Goal: Book appointment/travel/reservation

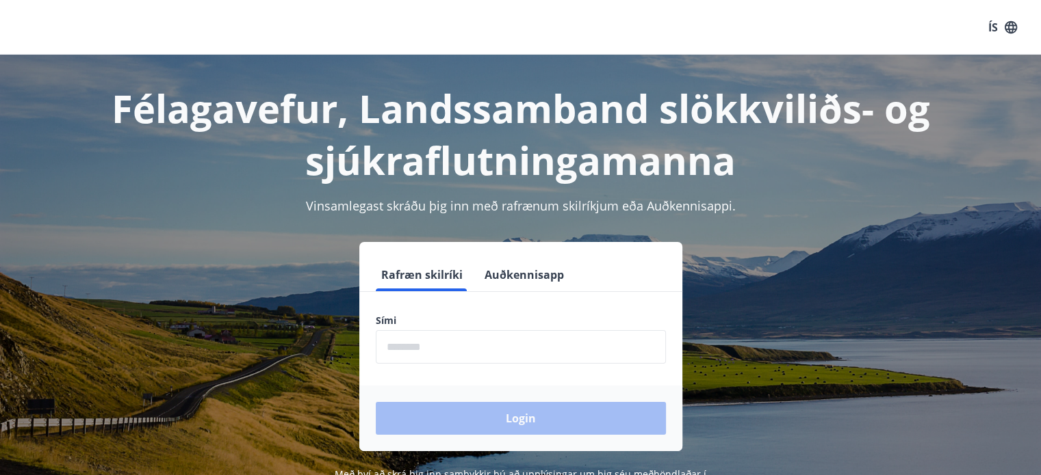
click at [494, 365] on form "Rafræn skilríki Auðkennisapp Sími ​ Login" at bounding box center [520, 355] width 323 height 193
click at [494, 361] on input "phone" at bounding box center [521, 347] width 290 height 34
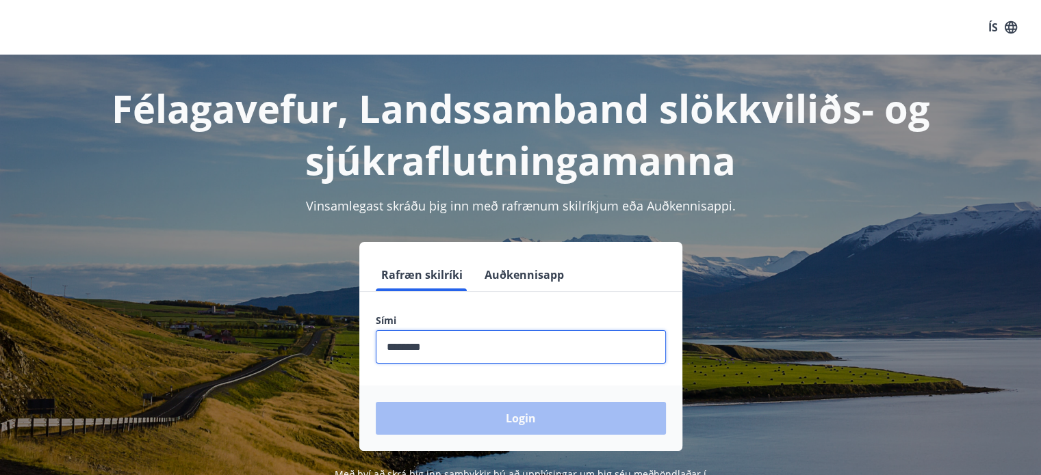
click at [506, 417] on div "Login" at bounding box center [520, 419] width 323 height 66
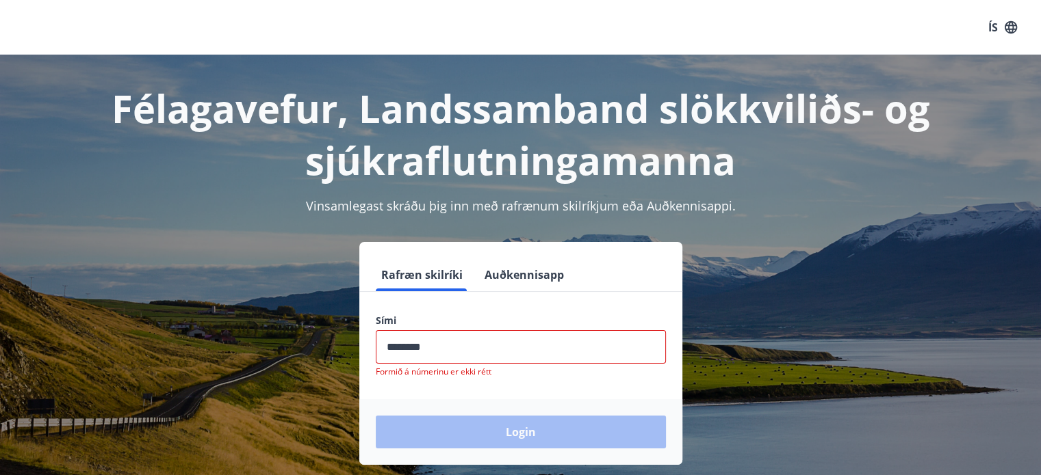
click at [417, 350] on input "phone" at bounding box center [521, 347] width 290 height 34
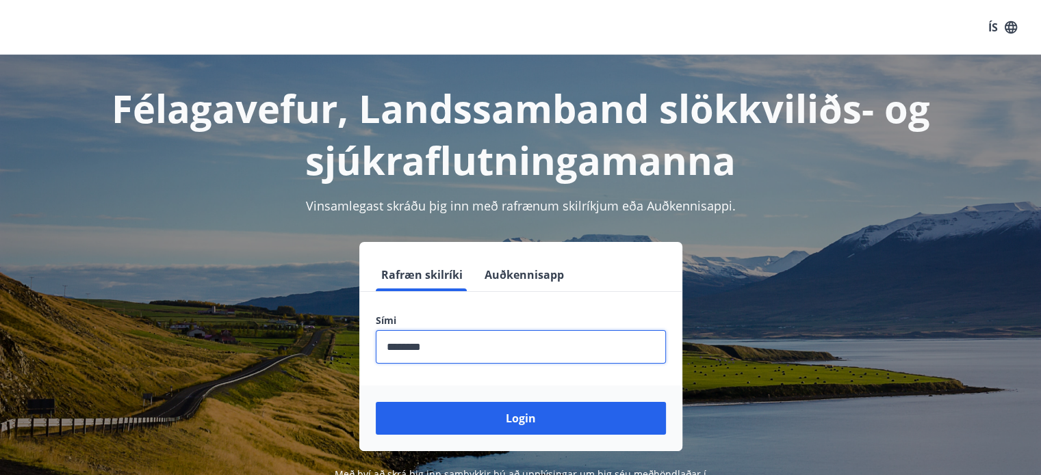
type input "********"
click at [376, 402] on button "Login" at bounding box center [521, 418] width 290 height 33
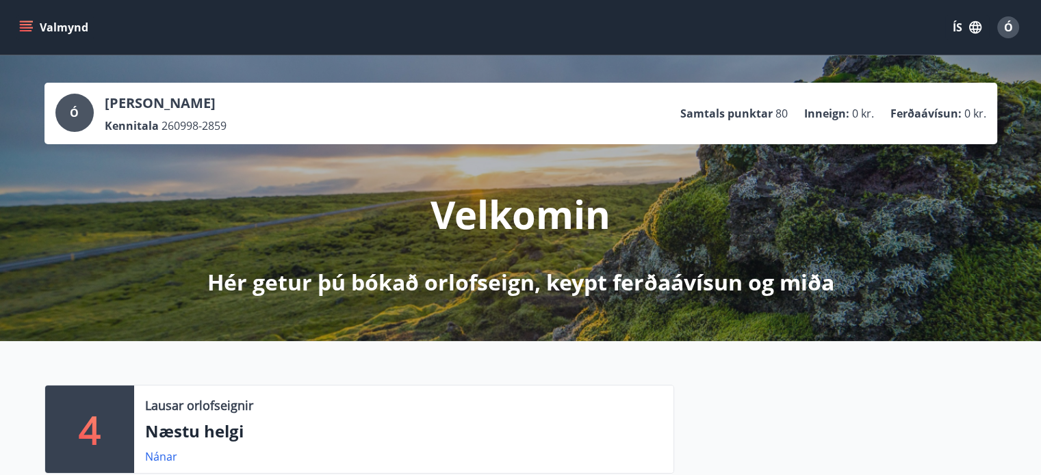
click at [22, 21] on icon "menu" at bounding box center [27, 21] width 15 height 1
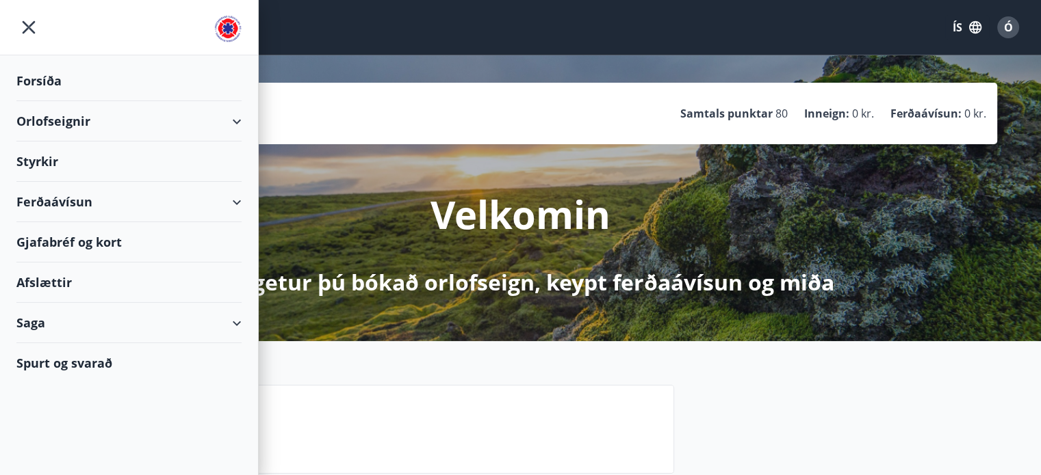
click at [211, 120] on div "Orlofseignir" at bounding box center [128, 121] width 225 height 40
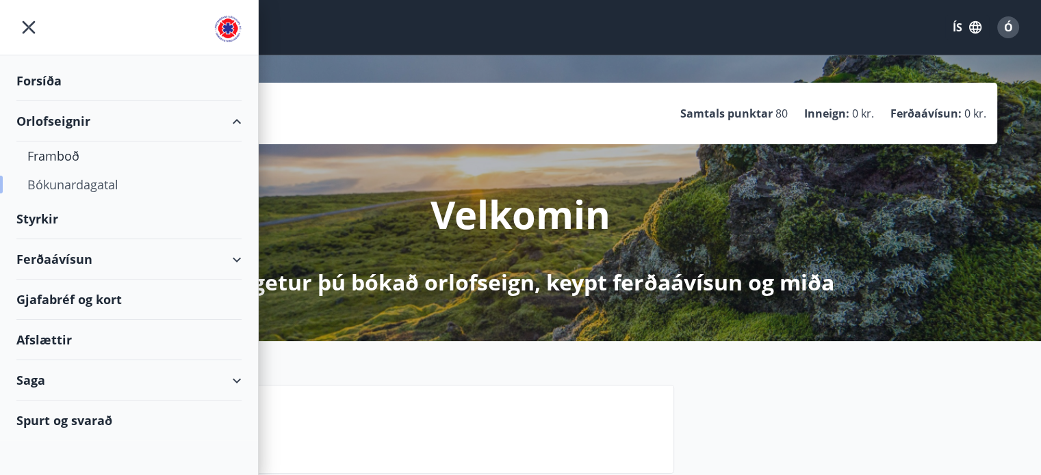
click at [73, 181] on div "Bókunardagatal" at bounding box center [128, 184] width 203 height 29
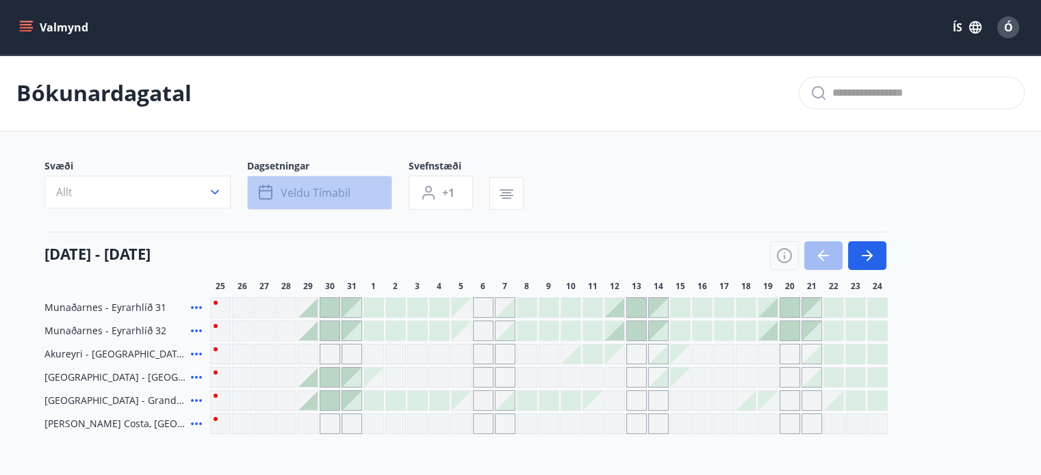
click at [351, 205] on button "Veldu tímabil" at bounding box center [319, 193] width 145 height 34
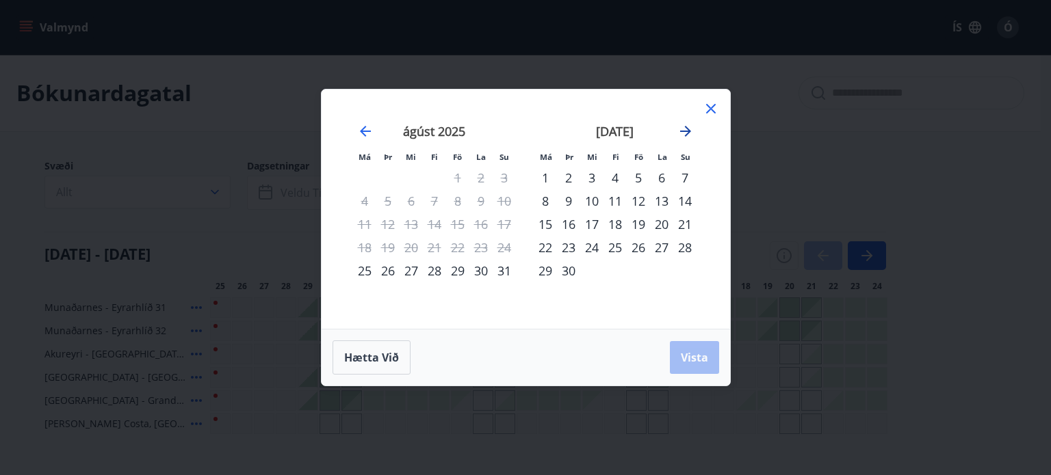
click at [688, 131] on icon "Move forward to switch to the next month." at bounding box center [685, 131] width 11 height 11
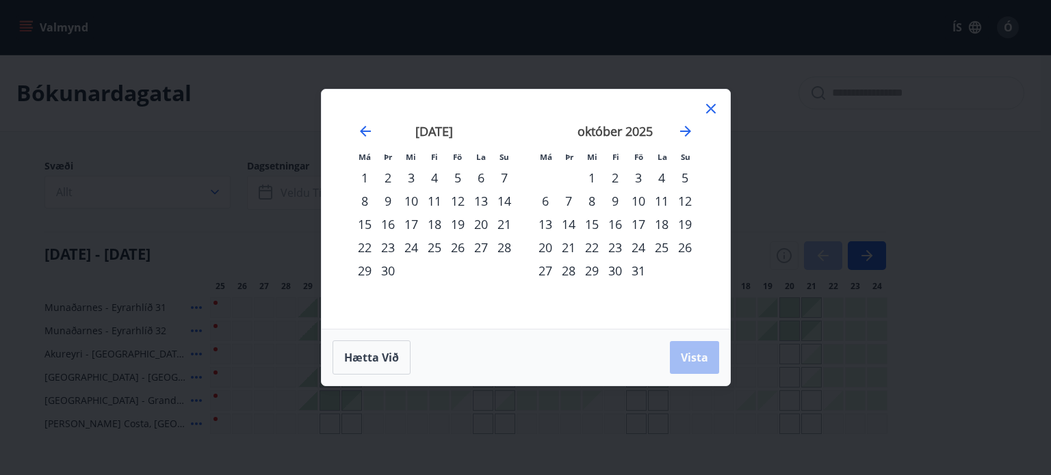
click at [638, 225] on div "17" at bounding box center [638, 224] width 23 height 23
click at [686, 224] on div "19" at bounding box center [684, 224] width 23 height 23
click at [696, 357] on span "Vista" at bounding box center [694, 357] width 27 height 15
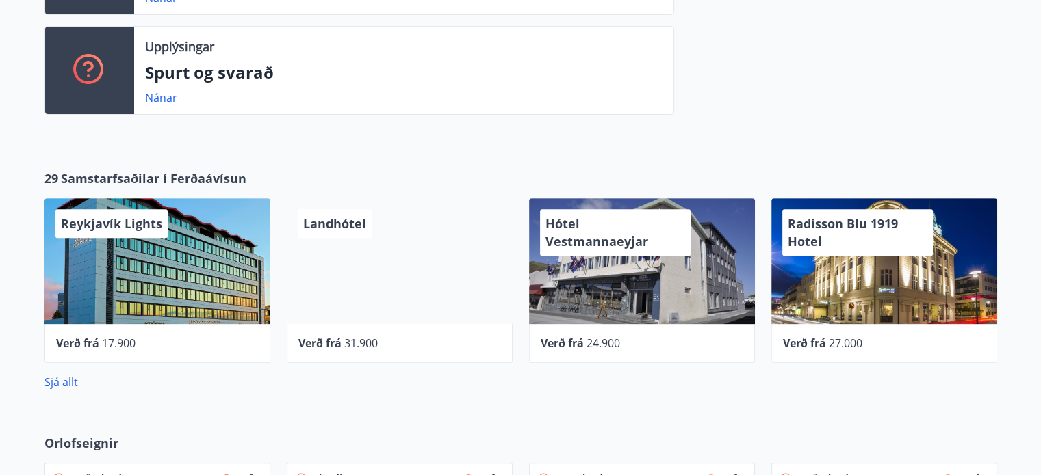
scroll to position [468, 0]
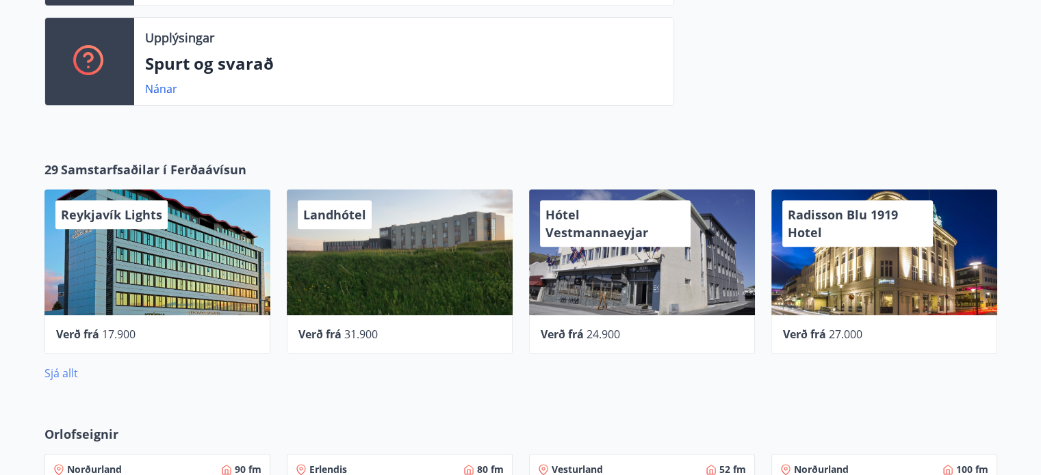
click at [66, 378] on link "Sjá allt" at bounding box center [61, 373] width 34 height 15
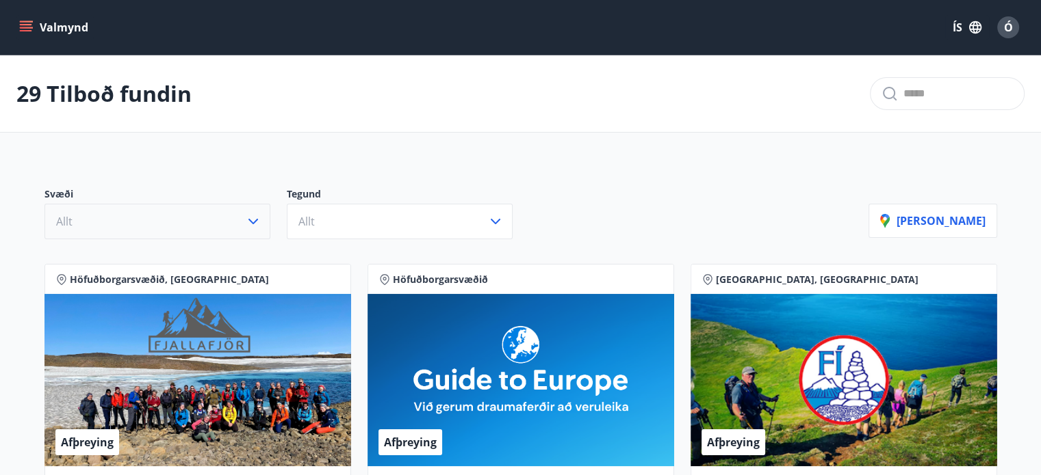
click at [216, 210] on button "Allt" at bounding box center [157, 222] width 226 height 36
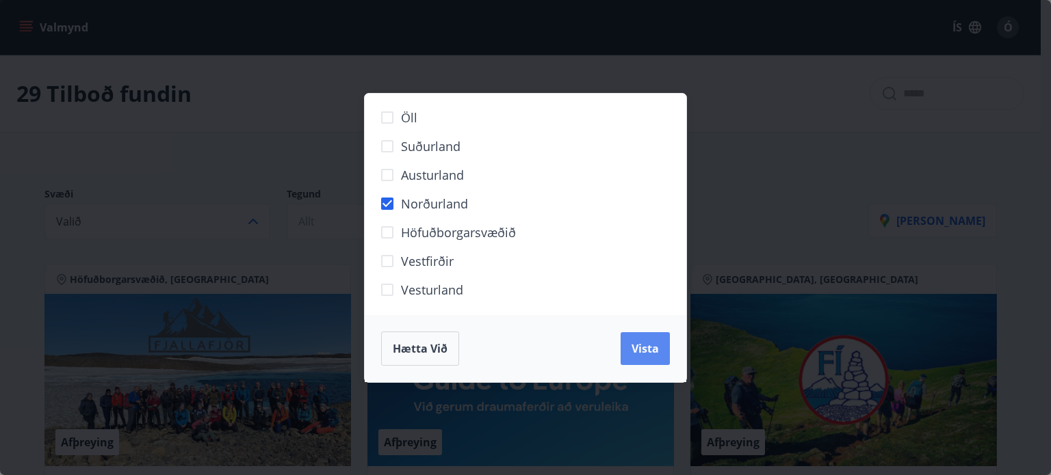
click at [651, 352] on span "Vista" at bounding box center [644, 348] width 27 height 15
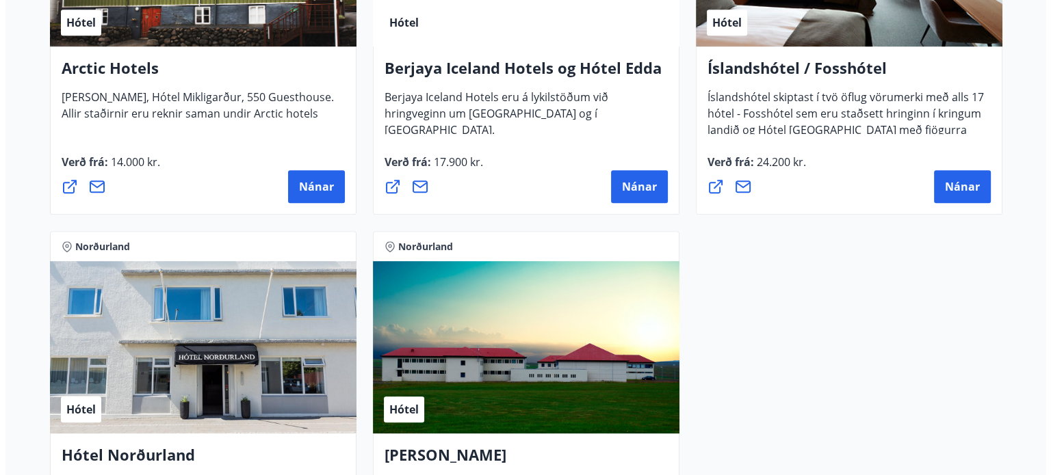
scroll to position [670, 0]
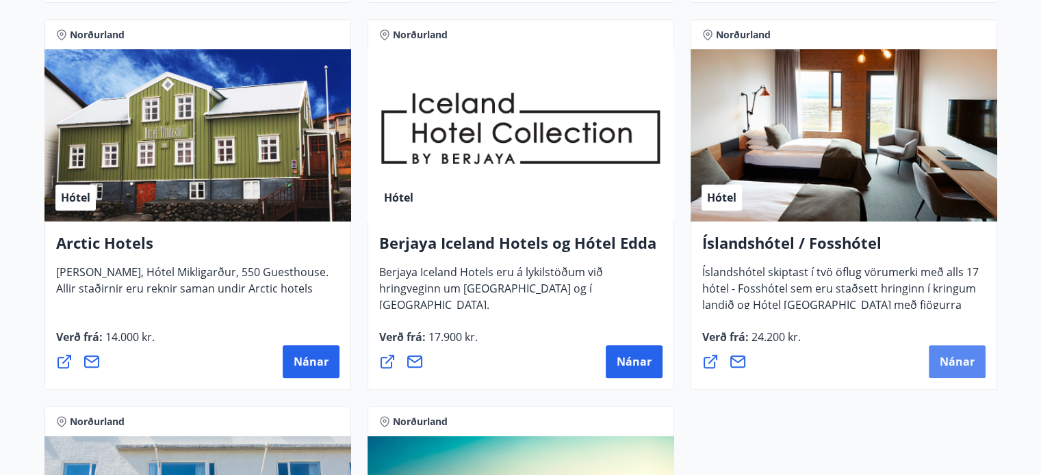
click at [963, 367] on span "Nánar" at bounding box center [956, 361] width 35 height 15
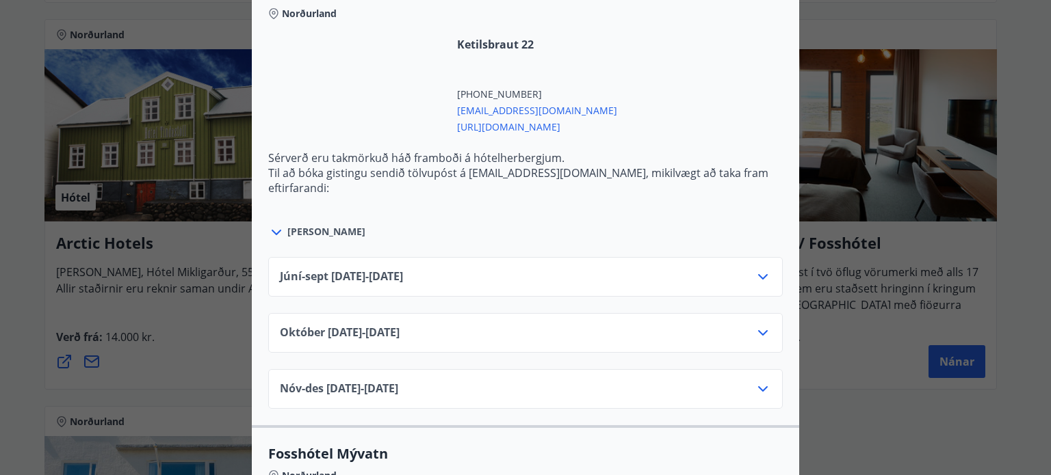
scroll to position [523, 0]
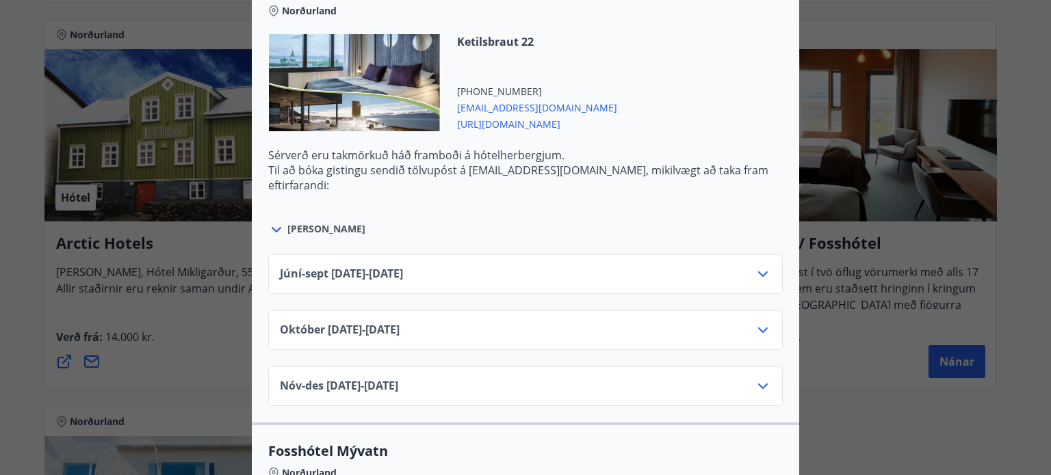
click at [751, 283] on div "Júní-sept 01.06.25 - 30.09.25" at bounding box center [525, 279] width 491 height 27
click at [760, 272] on icon at bounding box center [763, 274] width 10 height 5
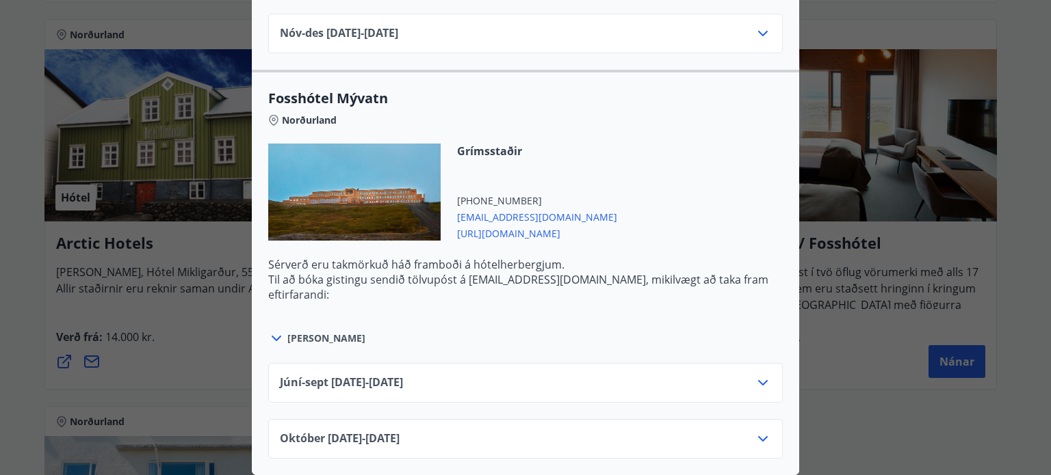
scroll to position [995, 0]
click at [758, 380] on icon at bounding box center [763, 382] width 10 height 5
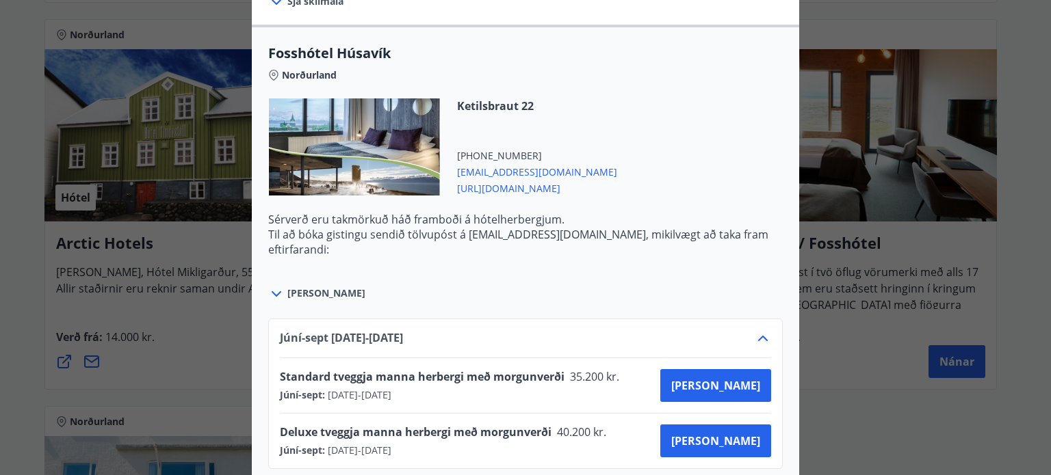
scroll to position [459, 0]
click at [497, 377] on span "Standard tveggja manna herbergi með morgunverði" at bounding box center [422, 376] width 285 height 15
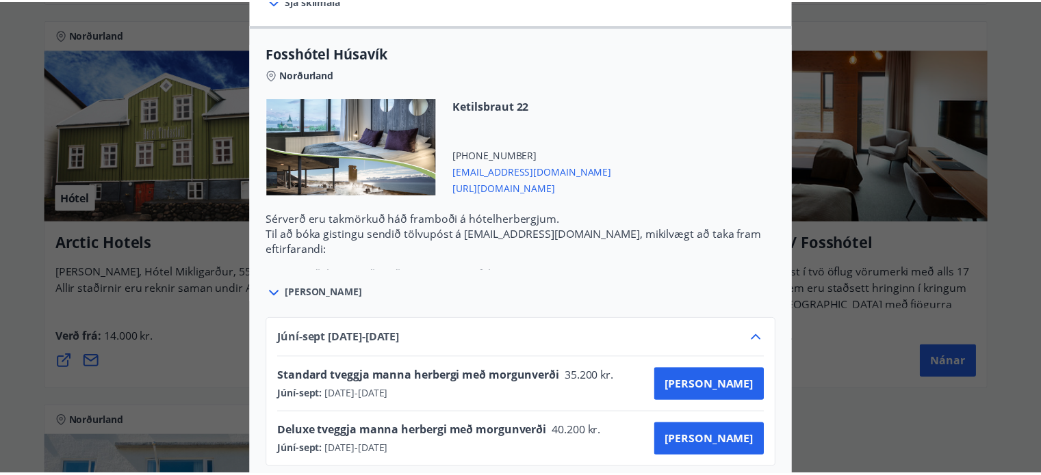
scroll to position [0, 0]
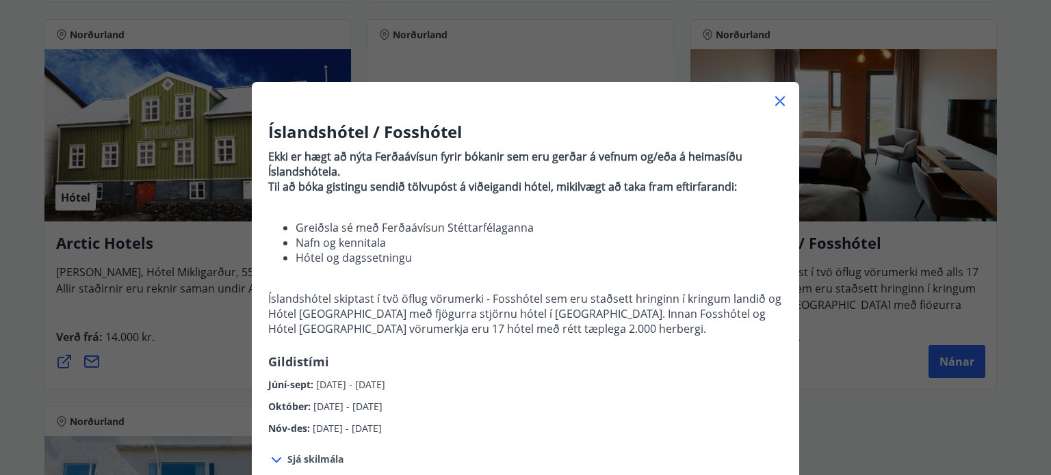
click at [861, 380] on div "Íslandshótel / Fosshótel Ekki er hægt að nýta Ferðaávísun fyrir bókanir sem eru…" at bounding box center [525, 237] width 1051 height 475
click at [775, 101] on icon at bounding box center [780, 101] width 10 height 10
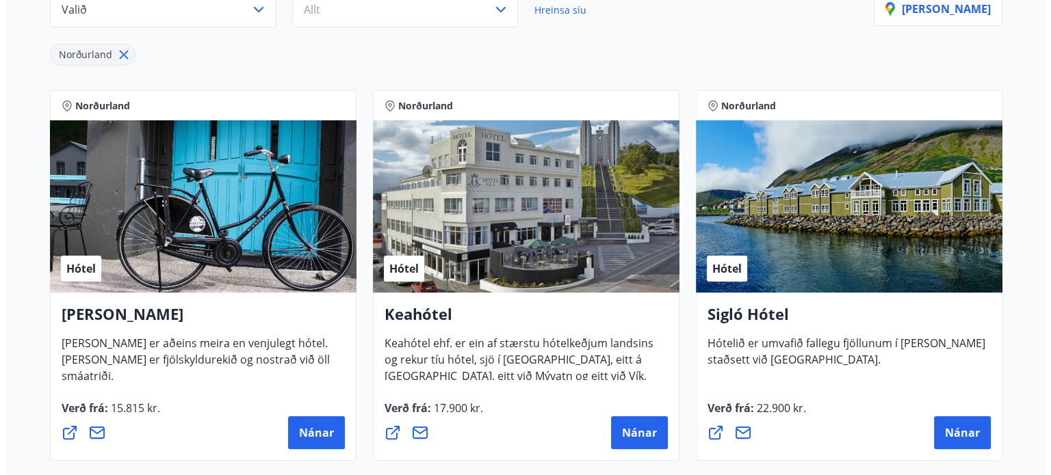
scroll to position [309, 0]
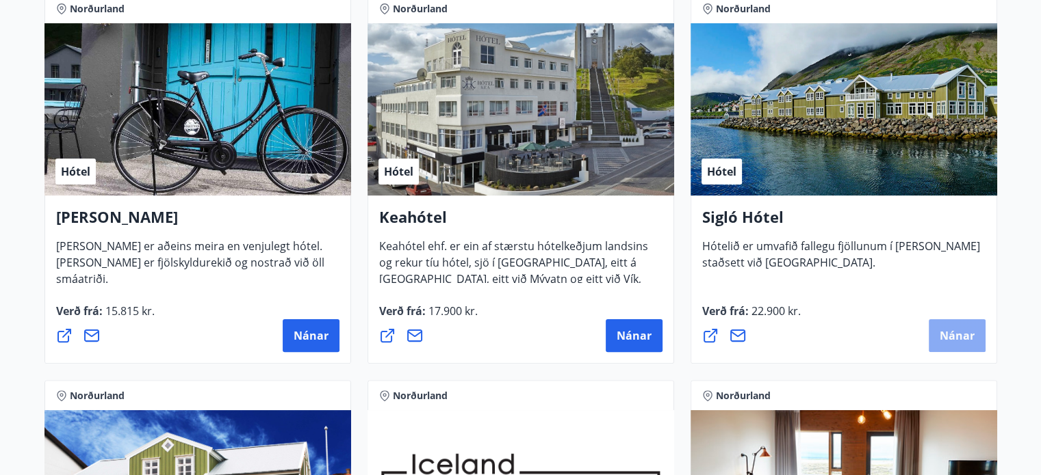
click at [958, 335] on span "Nánar" at bounding box center [956, 335] width 35 height 15
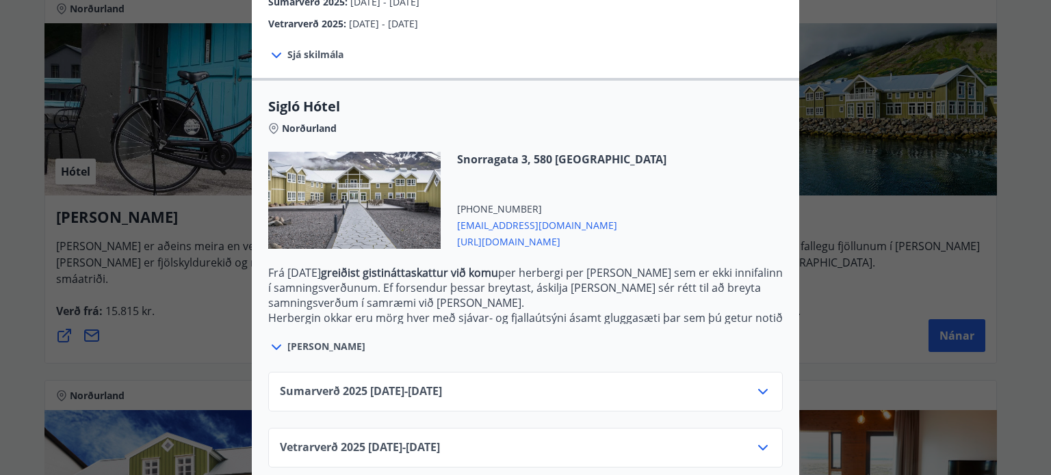
scroll to position [301, 0]
click at [760, 384] on icon at bounding box center [763, 392] width 16 height 16
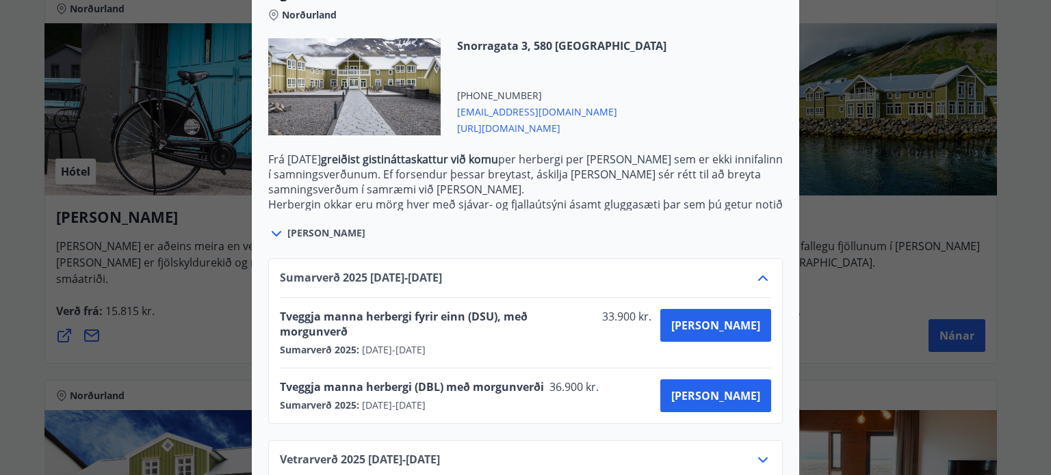
scroll to position [414, 0]
click at [760, 453] on icon at bounding box center [763, 461] width 16 height 16
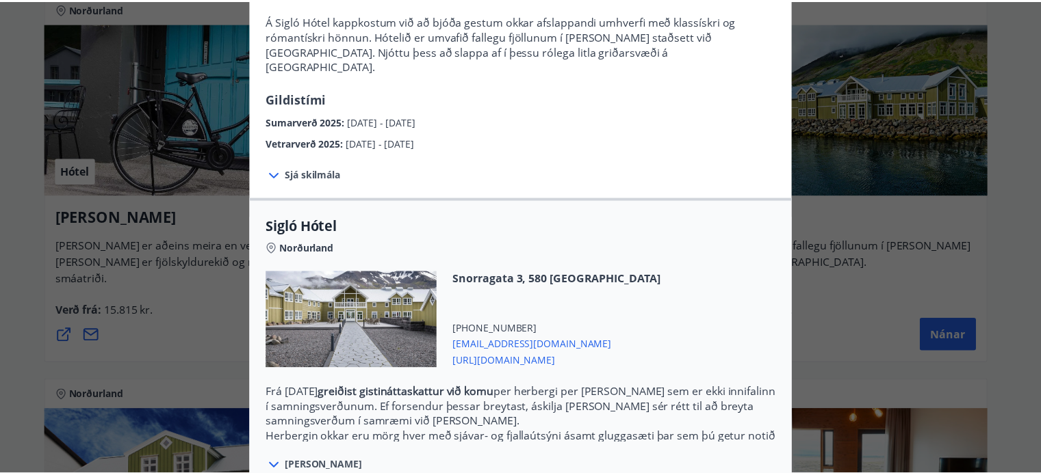
scroll to position [0, 0]
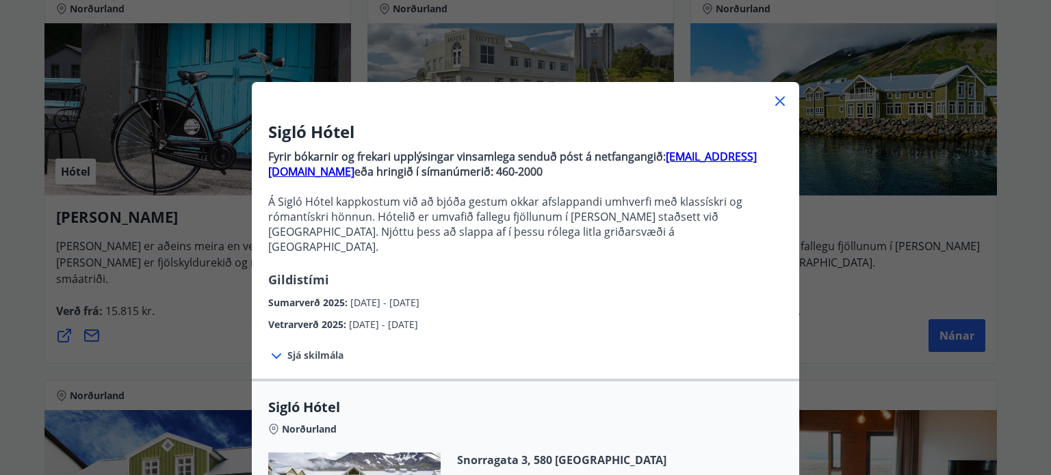
click at [772, 106] on icon at bounding box center [780, 101] width 16 height 16
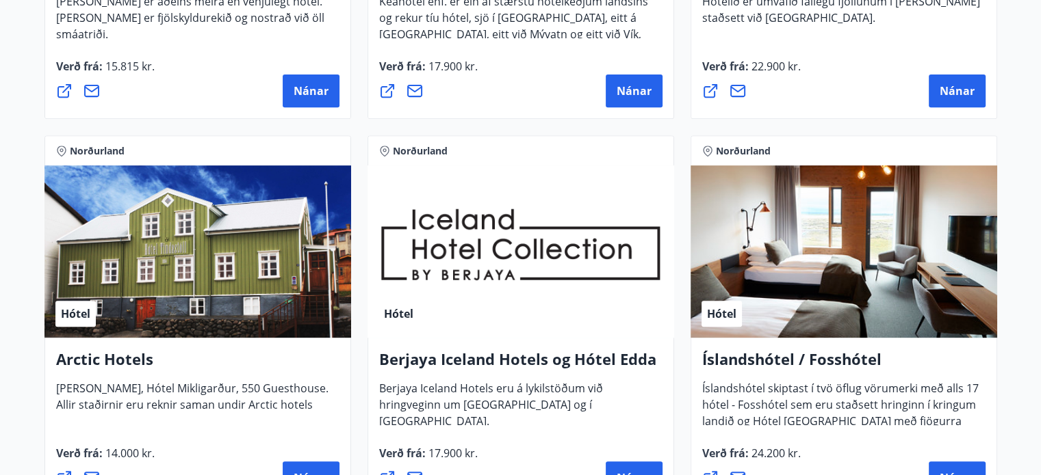
scroll to position [555, 0]
